Goal: Task Accomplishment & Management: Complete application form

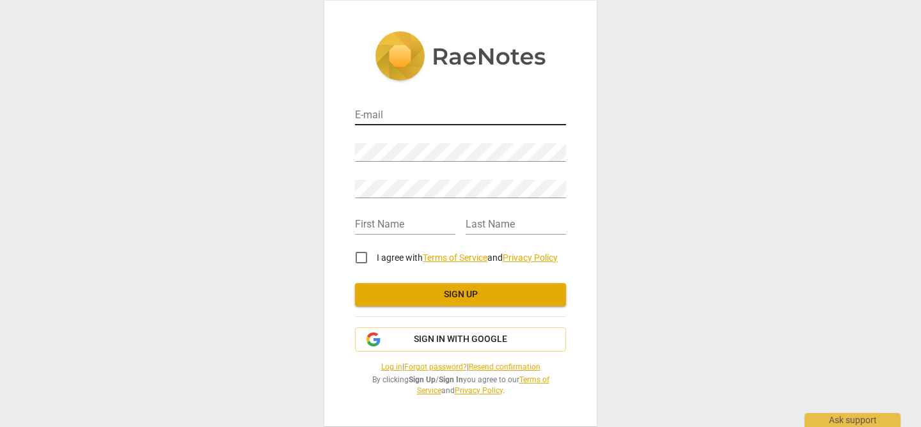
click at [389, 112] on input "email" at bounding box center [460, 116] width 211 height 19
type input "[EMAIL_ADDRESS][PERSON_NAME][DOMAIN_NAME]"
type input "[PERSON_NAME]"
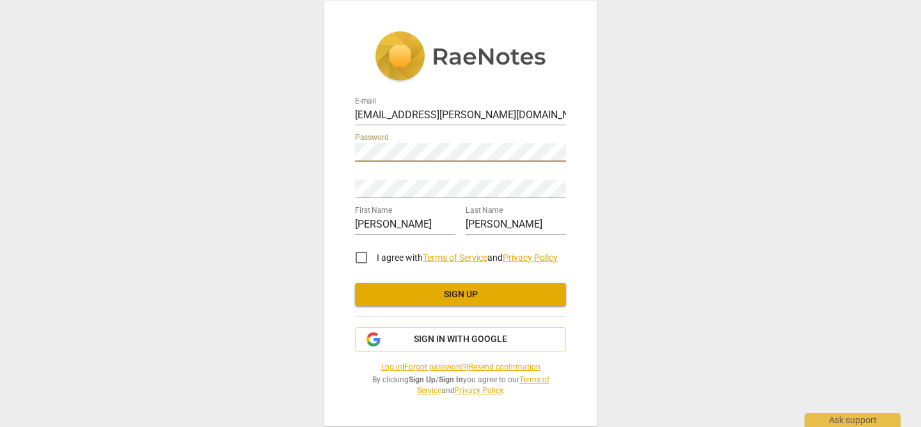
click at [341, 153] on div "E-mail [EMAIL_ADDRESS][PERSON_NAME][DOMAIN_NAME] Password Retype Password First…" at bounding box center [460, 214] width 272 height 426
click at [359, 255] on input "I agree with Terms of Service and Privacy Policy" at bounding box center [361, 257] width 31 height 31
checkbox input "true"
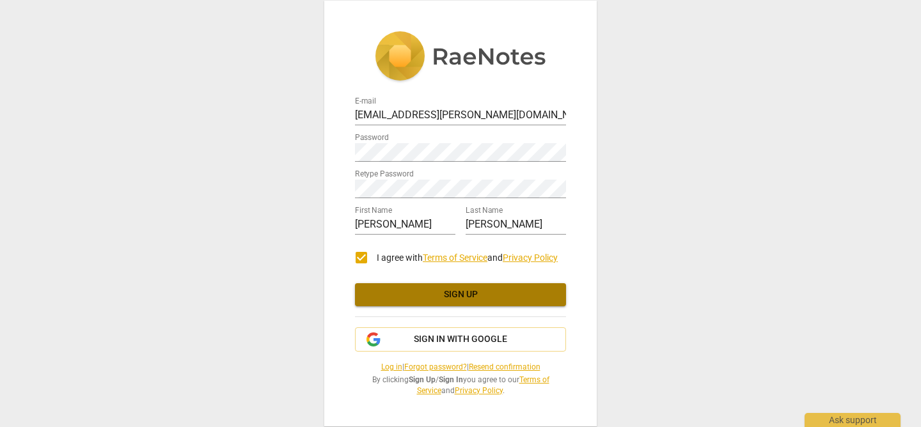
click at [419, 296] on span "Sign up" at bounding box center [460, 294] width 190 height 13
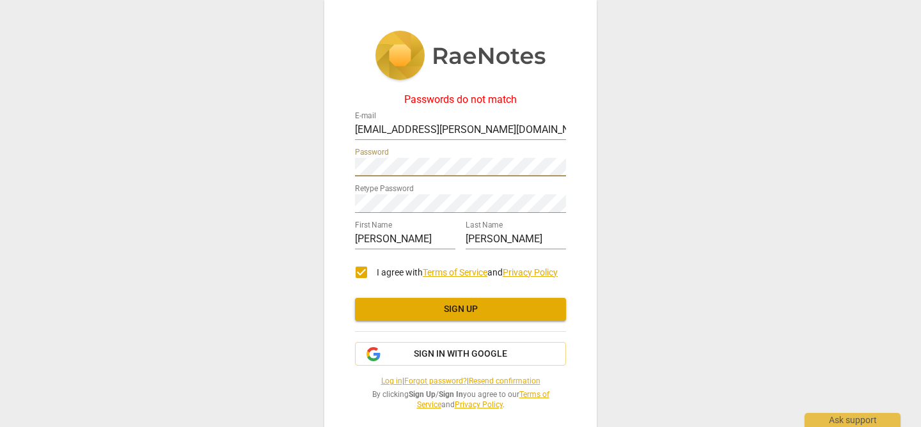
click at [345, 162] on div "Passwords do not match E-mail [EMAIL_ADDRESS][PERSON_NAME][DOMAIN_NAME] Passwor…" at bounding box center [460, 220] width 272 height 441
click at [332, 201] on div "Passwords do not match E-mail [EMAIL_ADDRESS][PERSON_NAME][DOMAIN_NAME] Passwor…" at bounding box center [460, 220] width 272 height 441
click at [401, 303] on span "Sign up" at bounding box center [460, 309] width 190 height 13
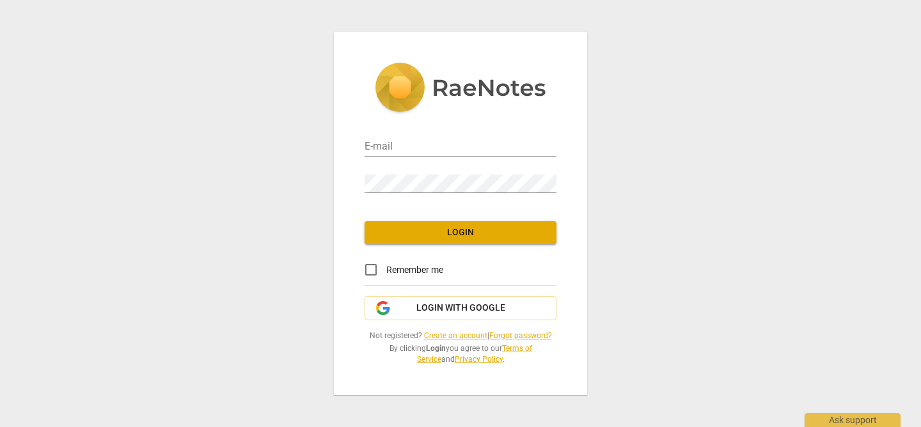
type input "[EMAIL_ADDRESS][PERSON_NAME][DOMAIN_NAME]"
click at [368, 268] on input "Remember me" at bounding box center [370, 269] width 31 height 31
checkbox input "true"
click at [442, 234] on span "Login" at bounding box center [460, 232] width 171 height 13
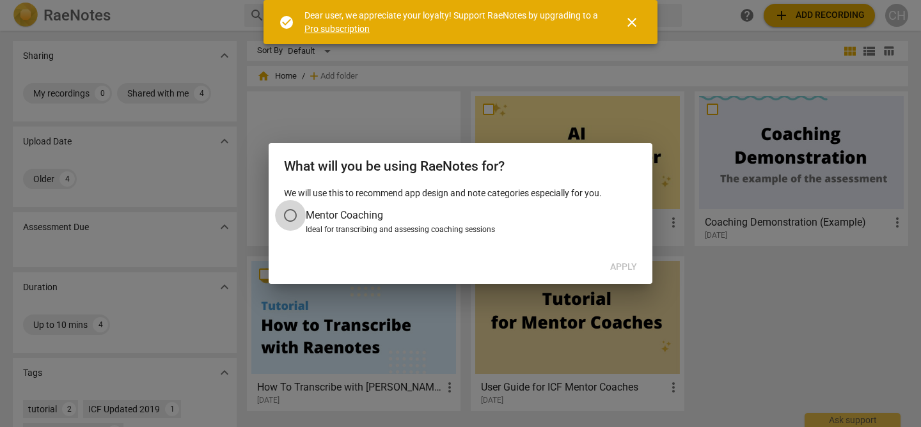
click at [288, 213] on input "Mentor Coaching" at bounding box center [290, 215] width 31 height 31
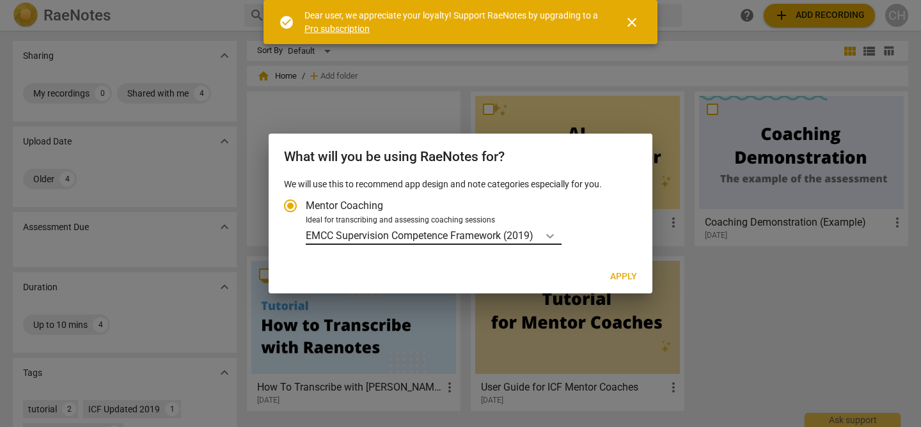
click at [548, 234] on icon "Account type" at bounding box center [549, 235] width 13 height 13
click at [0, 0] on input "Ideal for transcribing and assessing coaching sessions EMCC Supervision Compete…" at bounding box center [0, 0] width 0 height 0
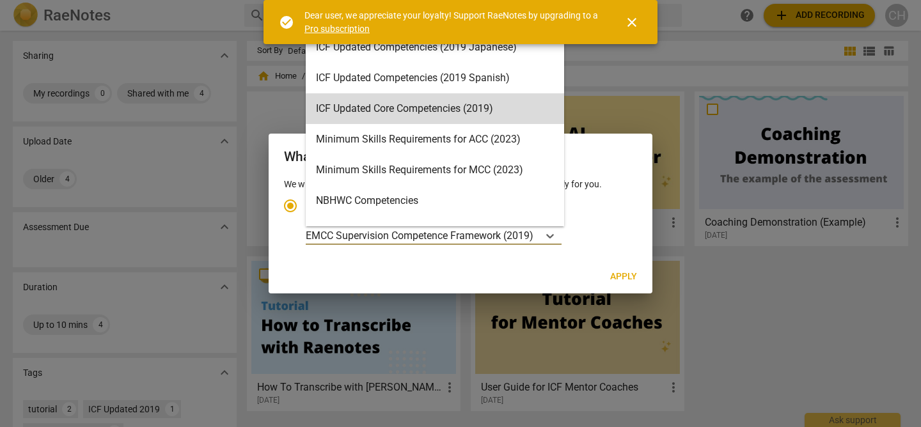
scroll to position [192, 0]
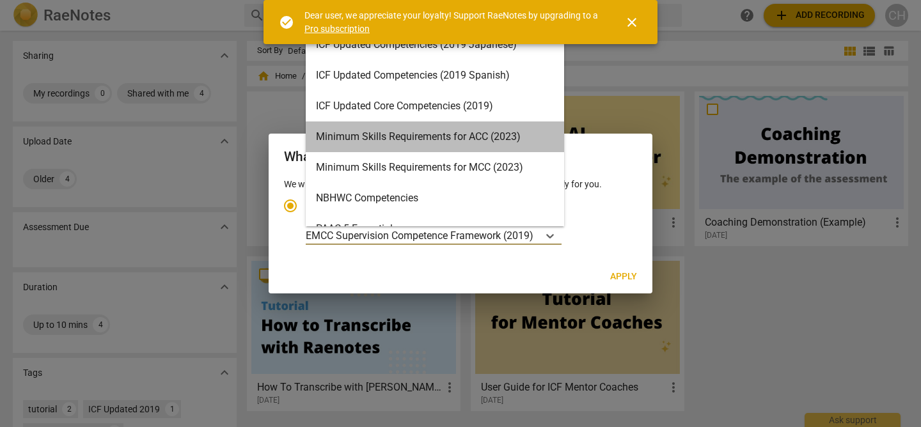
click at [446, 136] on div "Minimum Skills Requirements for ACC (2023)" at bounding box center [435, 136] width 258 height 31
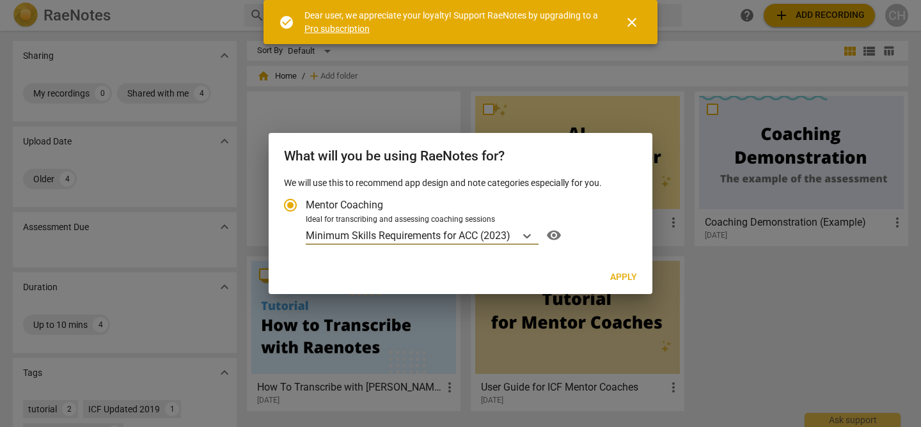
click at [624, 272] on span "Apply" at bounding box center [623, 277] width 27 height 13
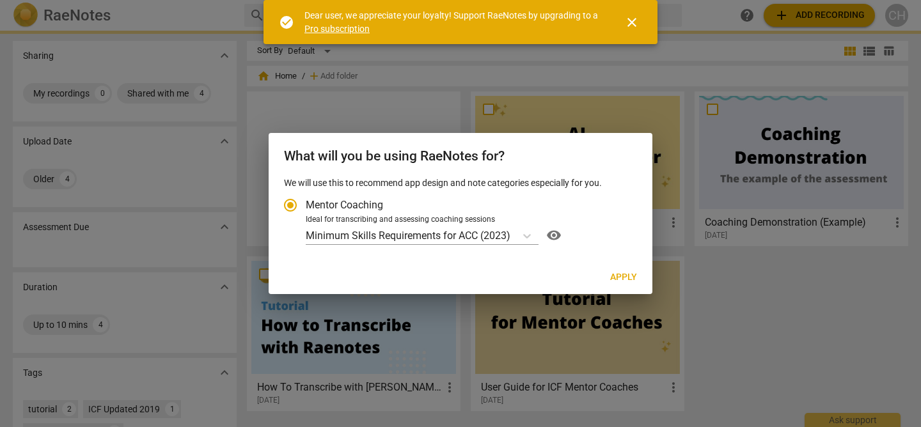
radio input "false"
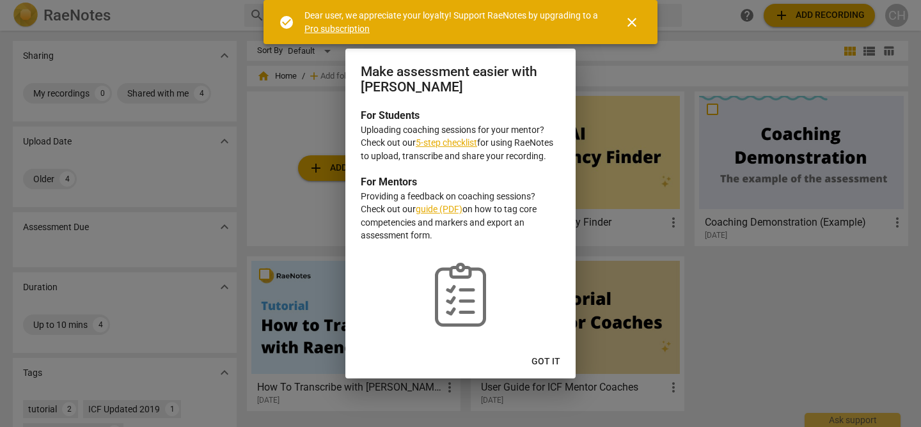
click at [437, 210] on link "guide (PDF)" at bounding box center [439, 209] width 47 height 10
